Goal: Transaction & Acquisition: Purchase product/service

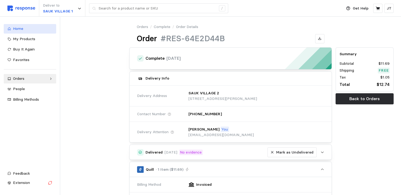
click at [24, 30] on div "Home" at bounding box center [32, 29] width 39 height 6
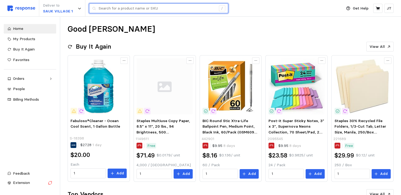
click at [120, 12] on input "text" at bounding box center [156, 9] width 117 height 10
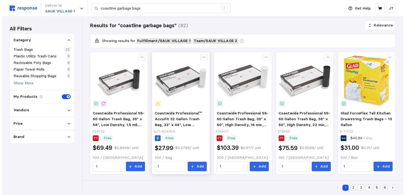
scroll to position [70, 0]
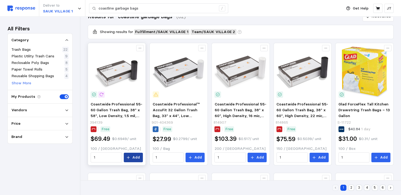
click at [136, 159] on p "Add" at bounding box center [136, 158] width 8 height 6
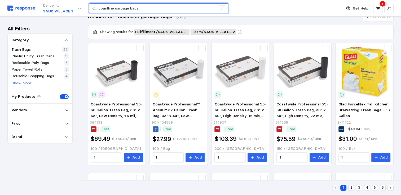
click at [158, 9] on input "coastline garbage bags" at bounding box center [156, 9] width 117 height 10
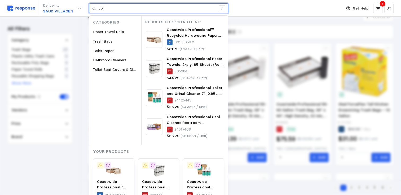
type input "c"
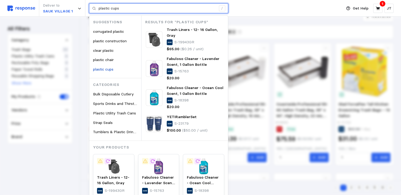
type input "plastic cups"
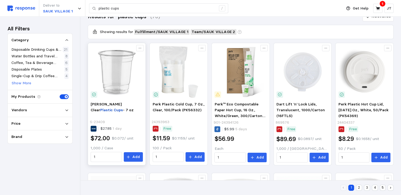
click at [117, 78] on img at bounding box center [117, 72] width 52 height 52
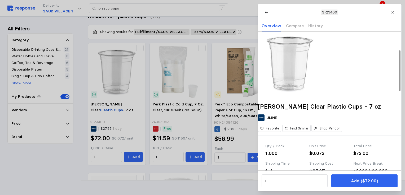
scroll to position [70, 0]
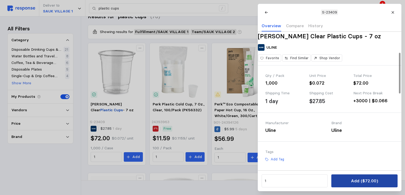
click at [376, 183] on p "Add ($72.00)" at bounding box center [363, 181] width 27 height 7
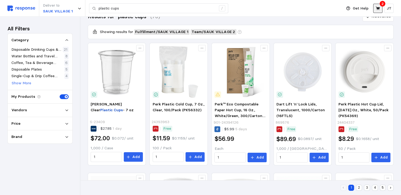
click at [377, 7] on icon at bounding box center [377, 8] width 5 height 5
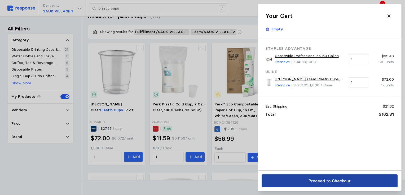
click at [326, 180] on p "Proceed to Checkout" at bounding box center [329, 181] width 42 height 7
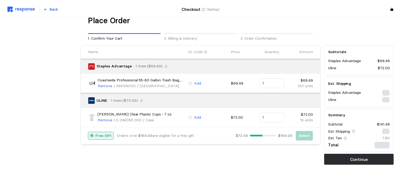
scroll to position [9, 0]
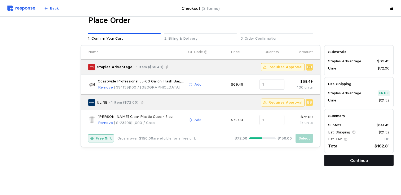
click at [366, 159] on p "Continue" at bounding box center [359, 161] width 18 height 7
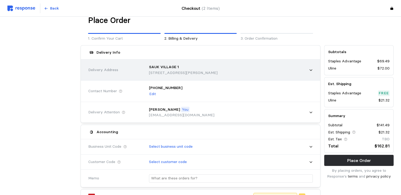
click at [194, 73] on p "[STREET_ADDRESS][PERSON_NAME]" at bounding box center [183, 73] width 69 height 6
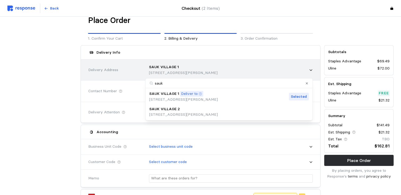
type input "sauk2"
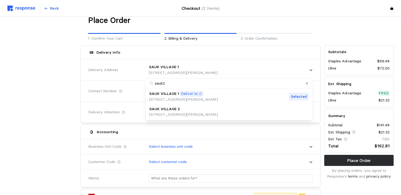
click at [196, 114] on p "[STREET_ADDRESS][PERSON_NAME]" at bounding box center [183, 115] width 69 height 6
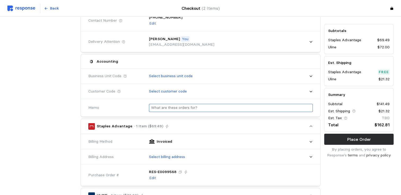
scroll to position [150, 0]
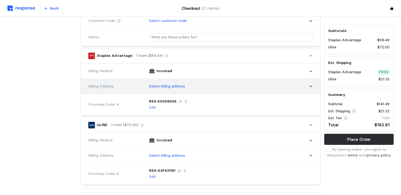
click at [172, 87] on p "Select billing address" at bounding box center [167, 87] width 36 height 6
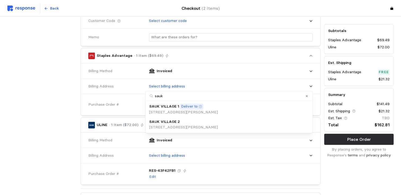
type input "sauk2"
click at [175, 125] on p "[STREET_ADDRESS][PERSON_NAME]" at bounding box center [183, 128] width 69 height 6
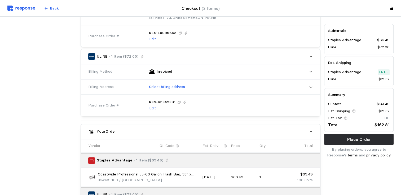
scroll to position [221, 0]
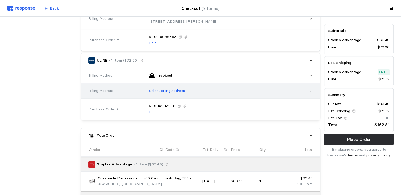
click at [169, 93] on div "Select billing address" at bounding box center [228, 90] width 167 height 13
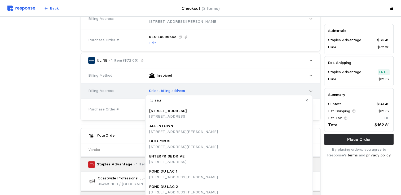
type input "sauk"
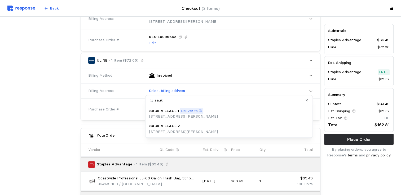
click at [168, 128] on p "SAUK VILLAGE 2" at bounding box center [164, 126] width 31 height 6
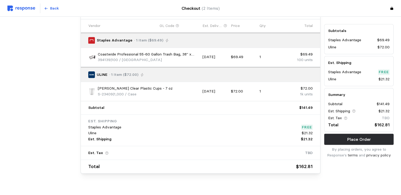
scroll to position [356, 0]
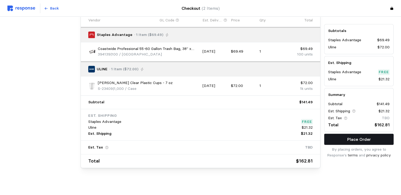
click at [362, 140] on p "Place Order" at bounding box center [359, 139] width 24 height 7
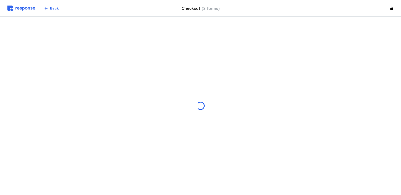
scroll to position [0, 0]
